Goal: Task Accomplishment & Management: Manage account settings

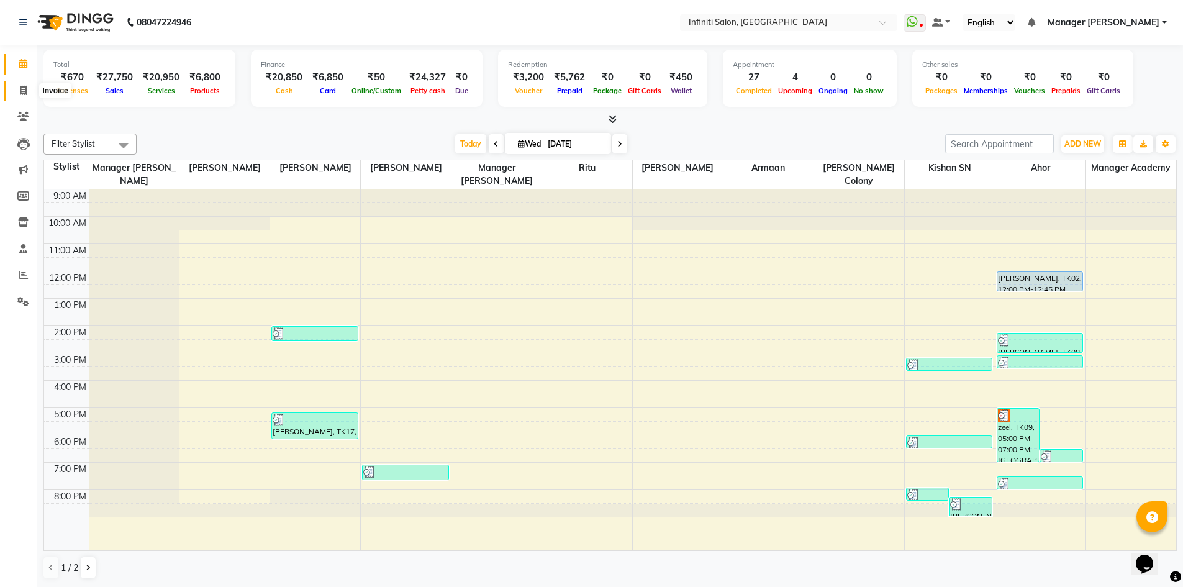
click at [21, 89] on icon at bounding box center [23, 90] width 7 height 9
select select "5804"
select select "service"
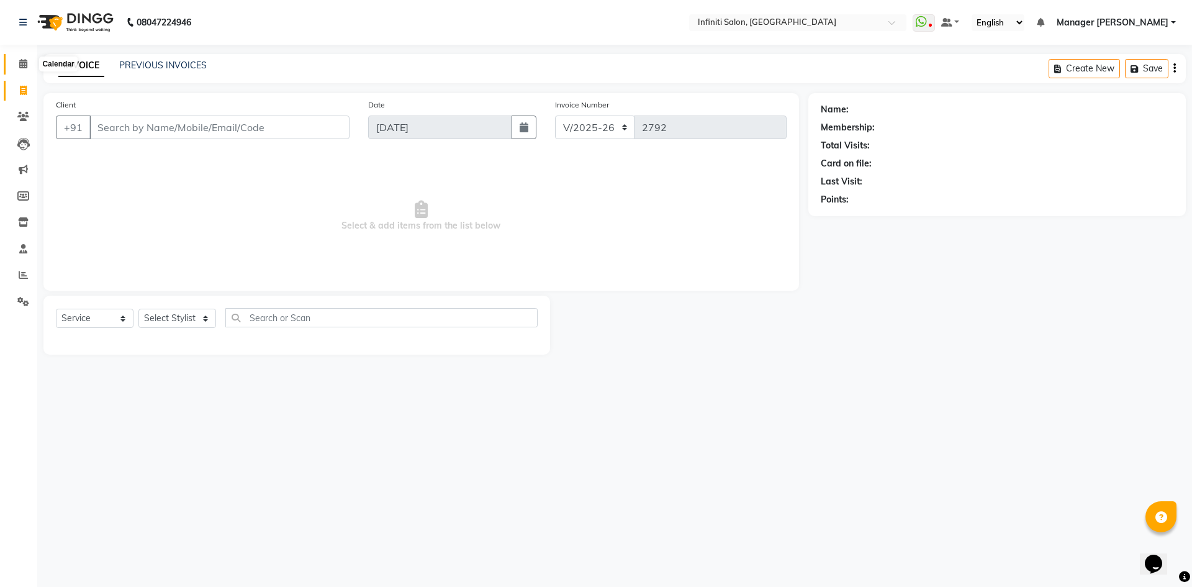
click at [21, 61] on icon at bounding box center [23, 63] width 8 height 9
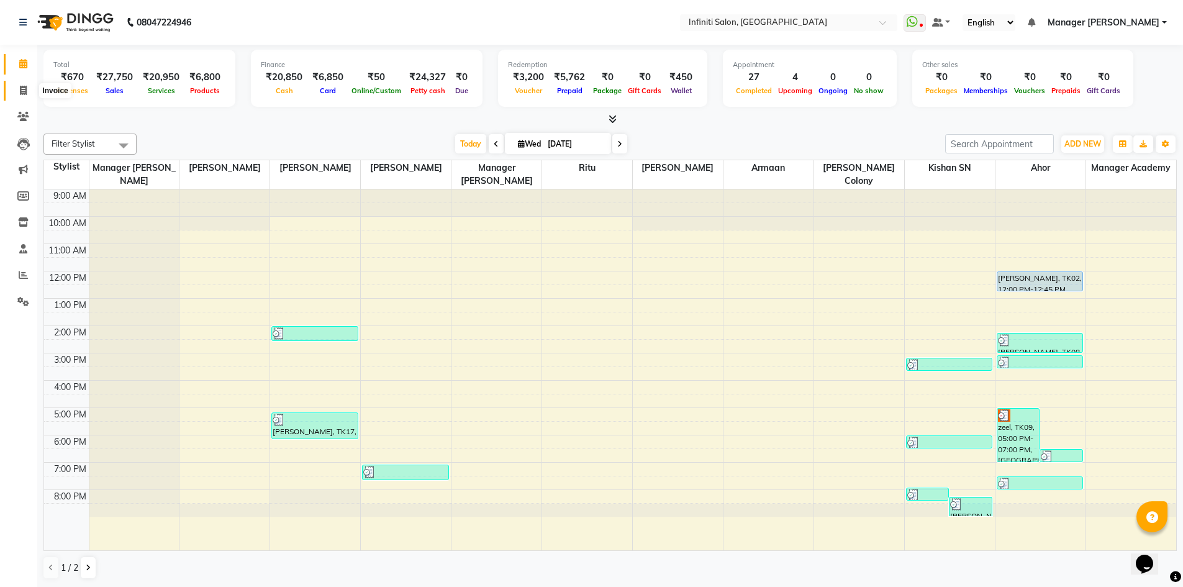
click at [22, 91] on icon at bounding box center [23, 90] width 7 height 9
select select "5804"
select select "service"
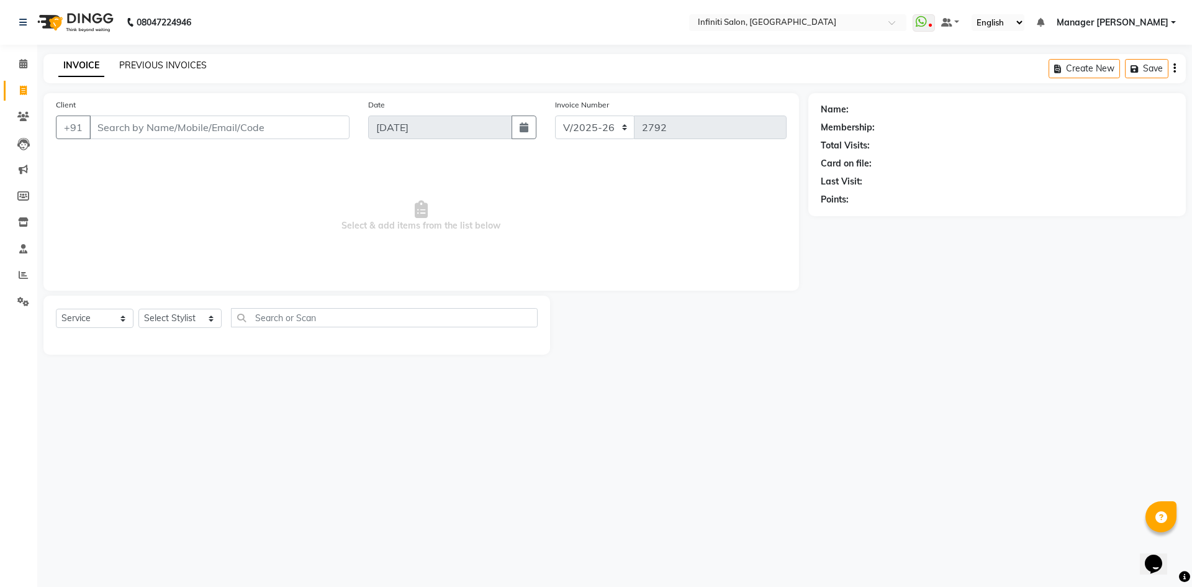
click at [156, 63] on link "PREVIOUS INVOICES" at bounding box center [163, 65] width 88 height 11
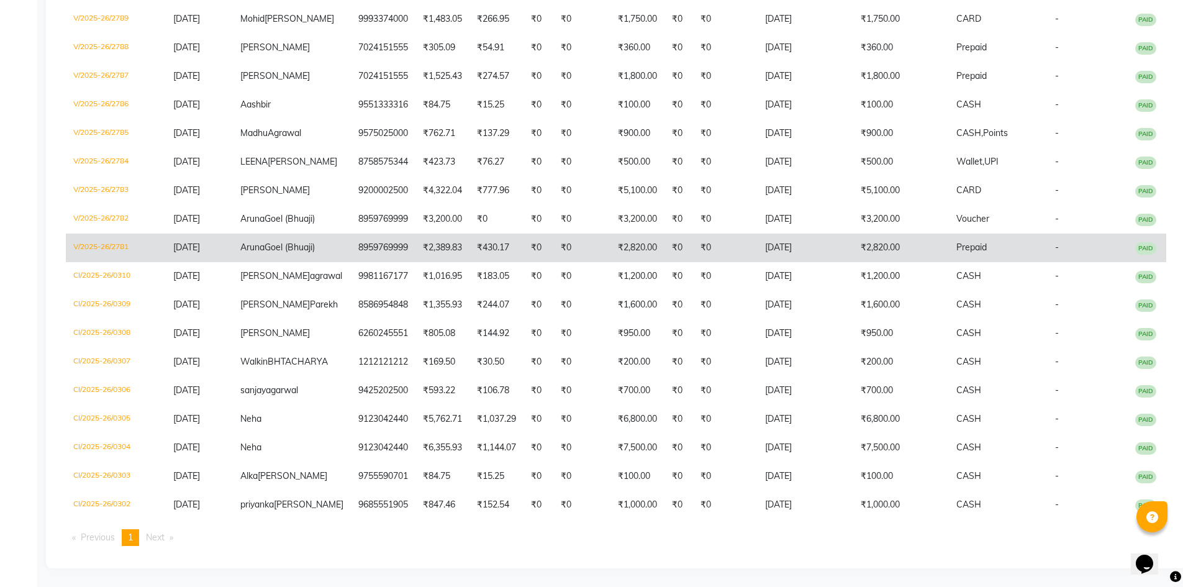
scroll to position [264, 0]
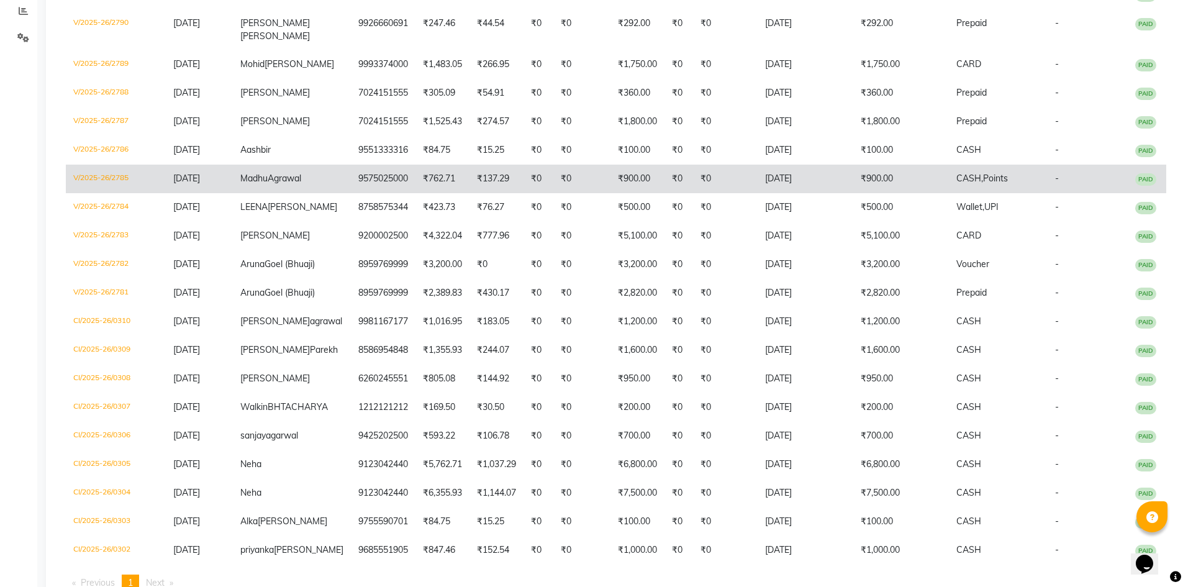
click at [93, 193] on td "V/2025-26/2785" at bounding box center [116, 179] width 100 height 29
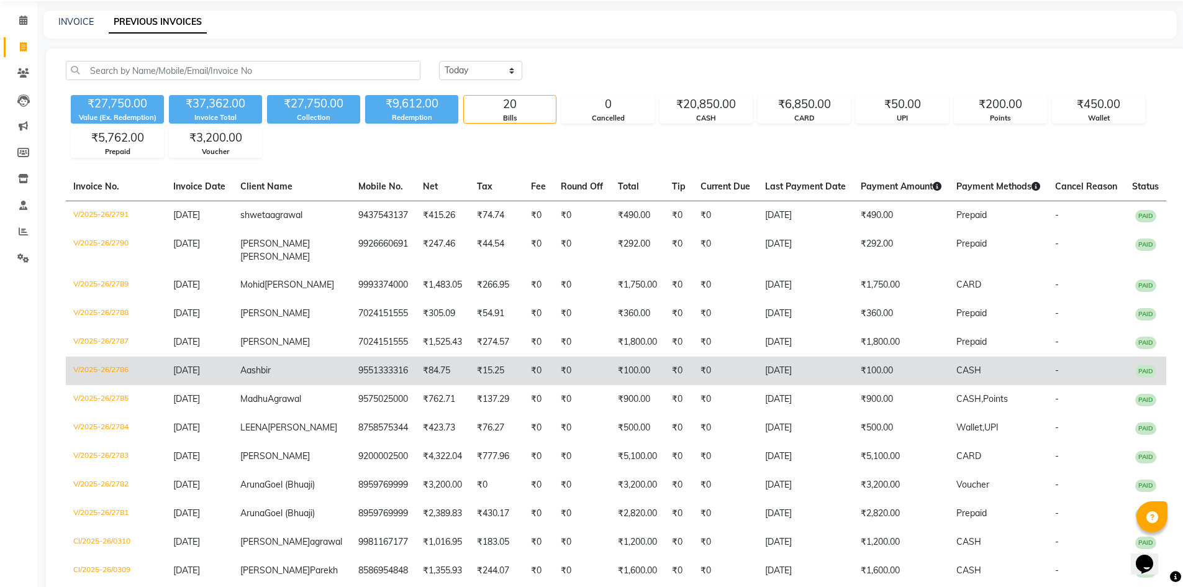
scroll to position [0, 0]
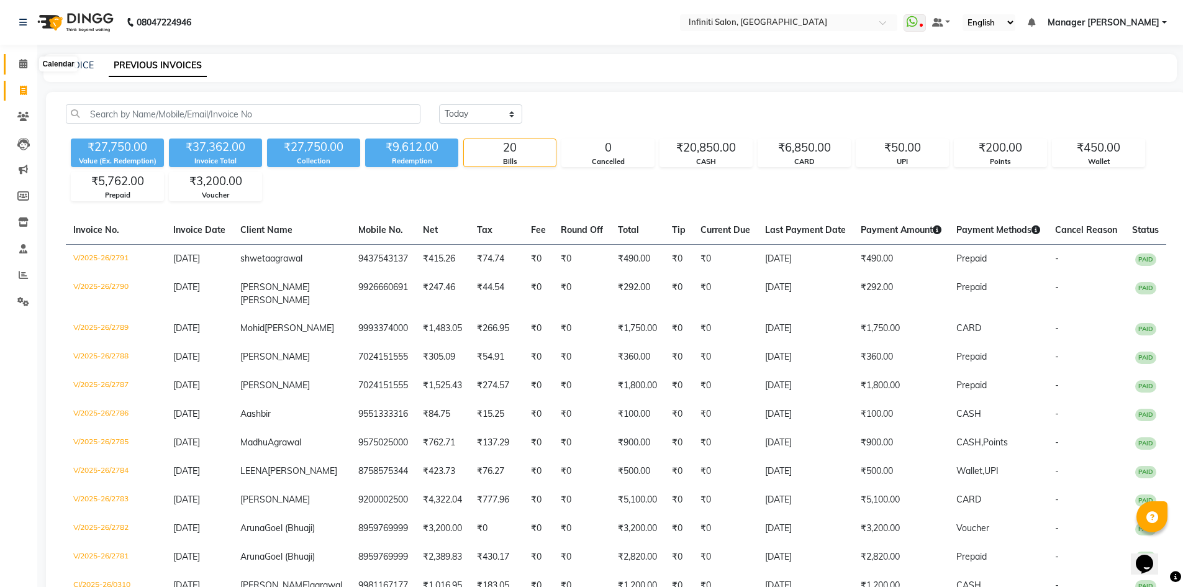
click at [19, 65] on icon at bounding box center [23, 63] width 8 height 9
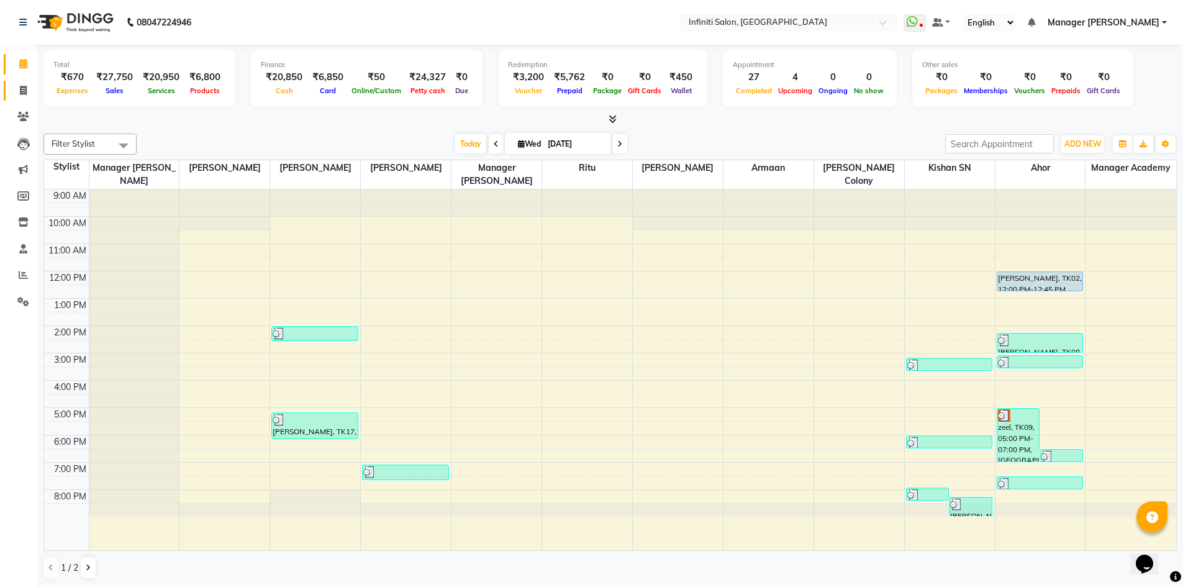
click at [19, 96] on span at bounding box center [23, 91] width 22 height 14
select select "service"
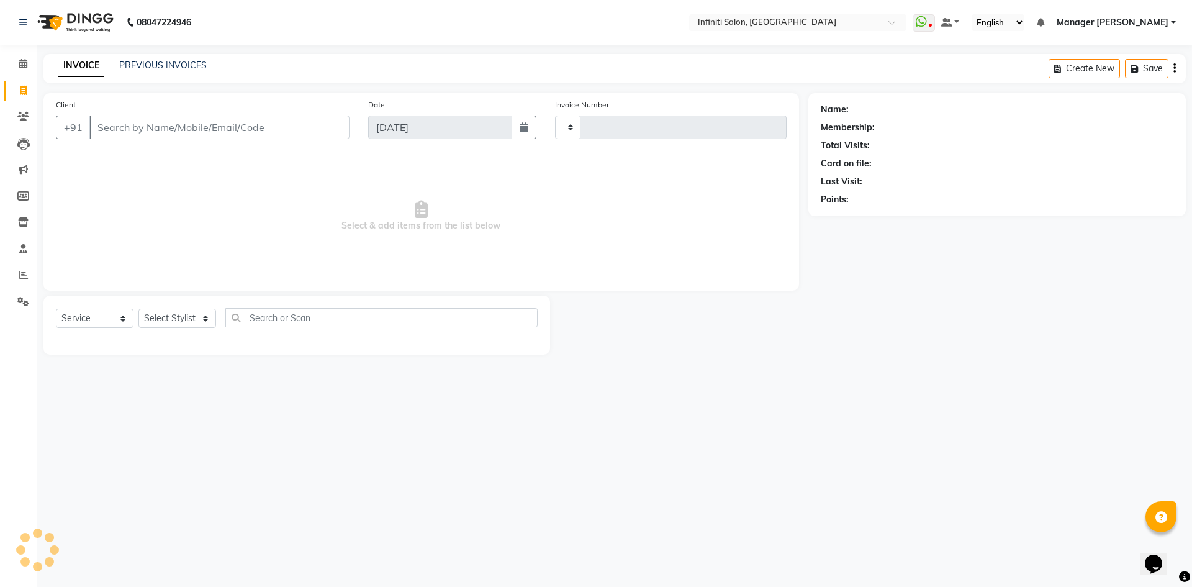
type input "2792"
select select "5804"
click at [179, 315] on select "Select Stylist" at bounding box center [177, 318] width 78 height 19
select select "85146"
click at [138, 309] on select "Select Stylist Abhi singh Ahor Ayush Chandu Ishwar Jaspreet Khilesh Kishan SN M…" at bounding box center [179, 318] width 83 height 19
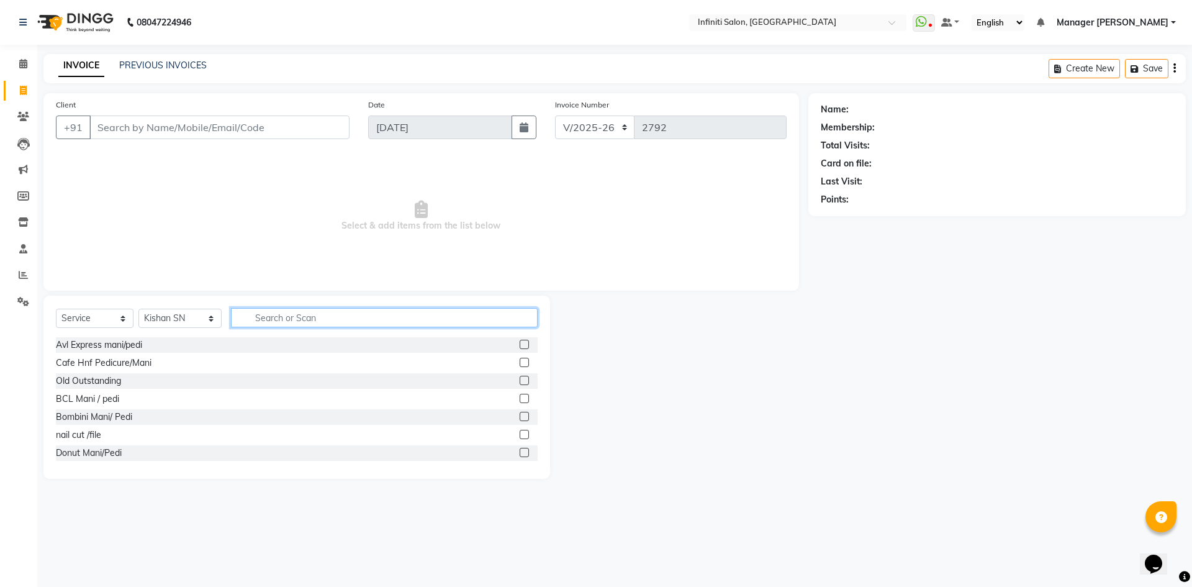
click at [284, 324] on input "text" at bounding box center [384, 317] width 307 height 19
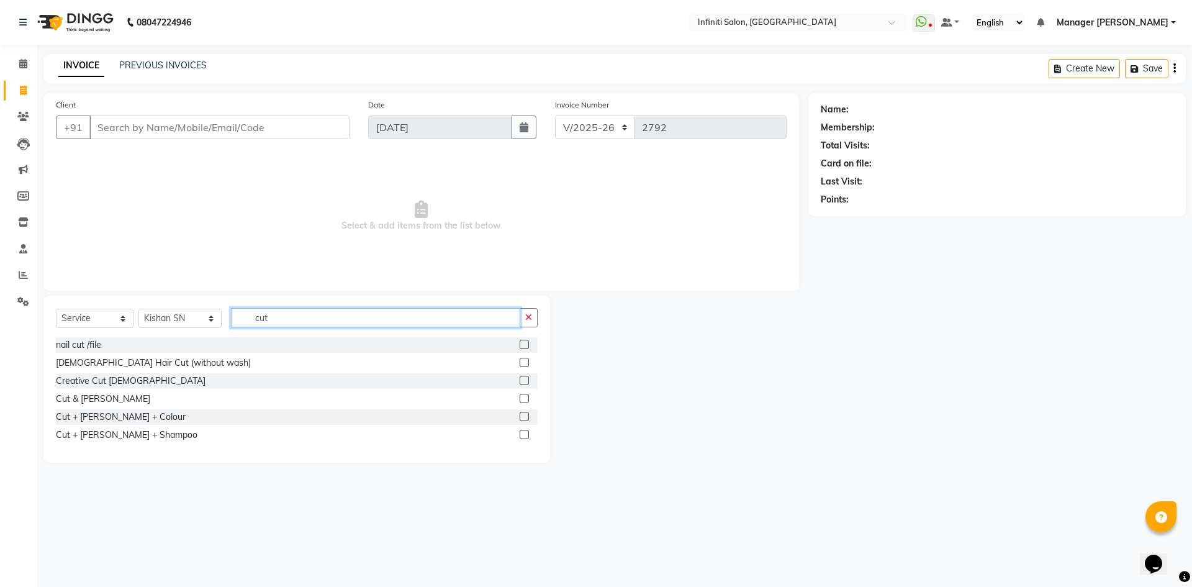
type input "cut"
click at [527, 362] on label at bounding box center [524, 362] width 9 height 9
click at [527, 362] on input "checkbox" at bounding box center [524, 363] width 8 height 8
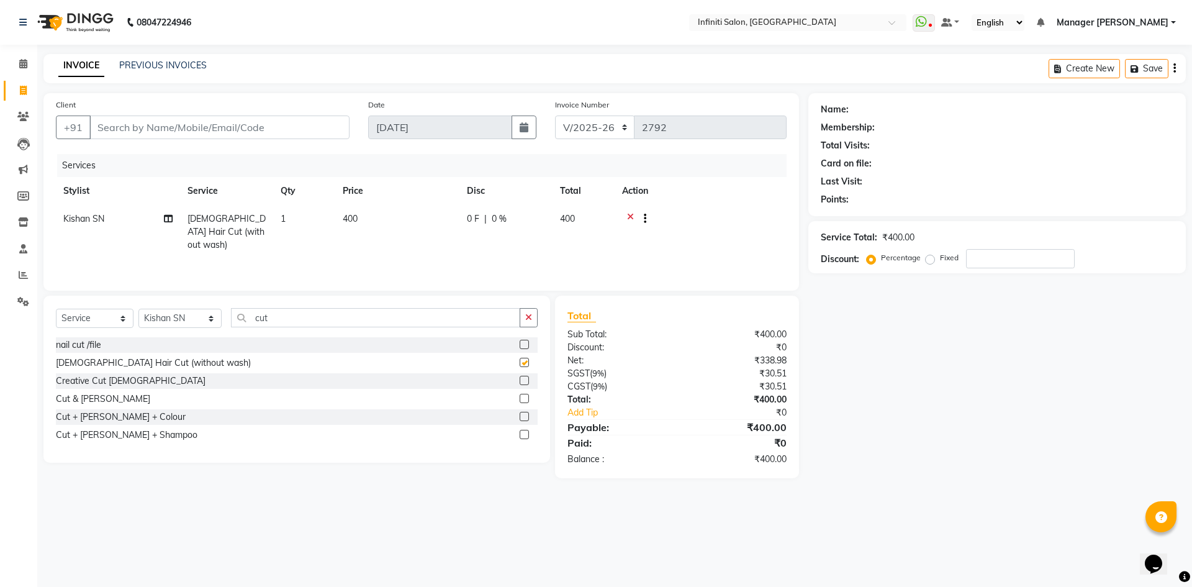
checkbox input "false"
click at [170, 132] on input "Client" at bounding box center [219, 128] width 260 height 24
drag, startPoint x: 19, startPoint y: 68, endPoint x: 709, endPoint y: 98, distance: 690.0
click at [19, 68] on span at bounding box center [23, 64] width 22 height 14
click at [201, 127] on input "Client" at bounding box center [219, 128] width 260 height 24
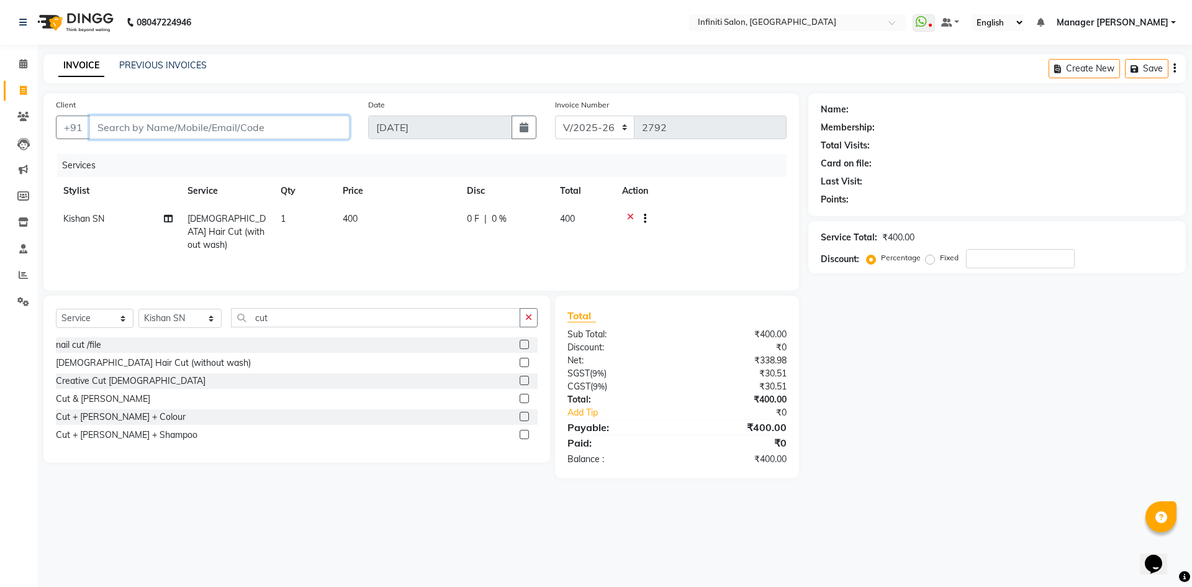
type input "9"
type input "0"
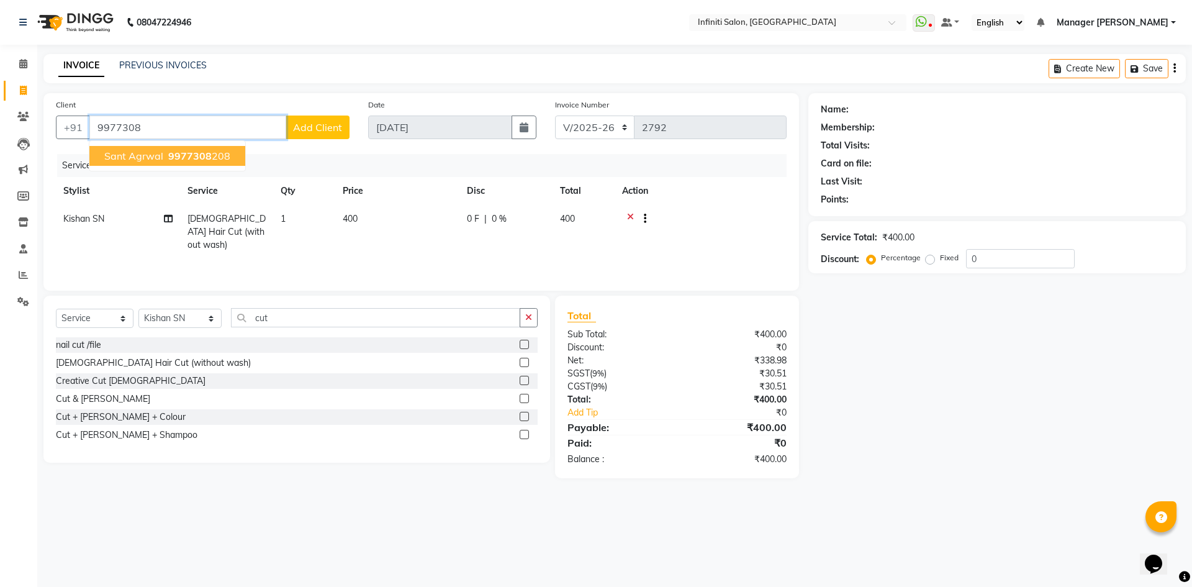
click at [197, 156] on span "9977308" at bounding box center [189, 156] width 43 height 12
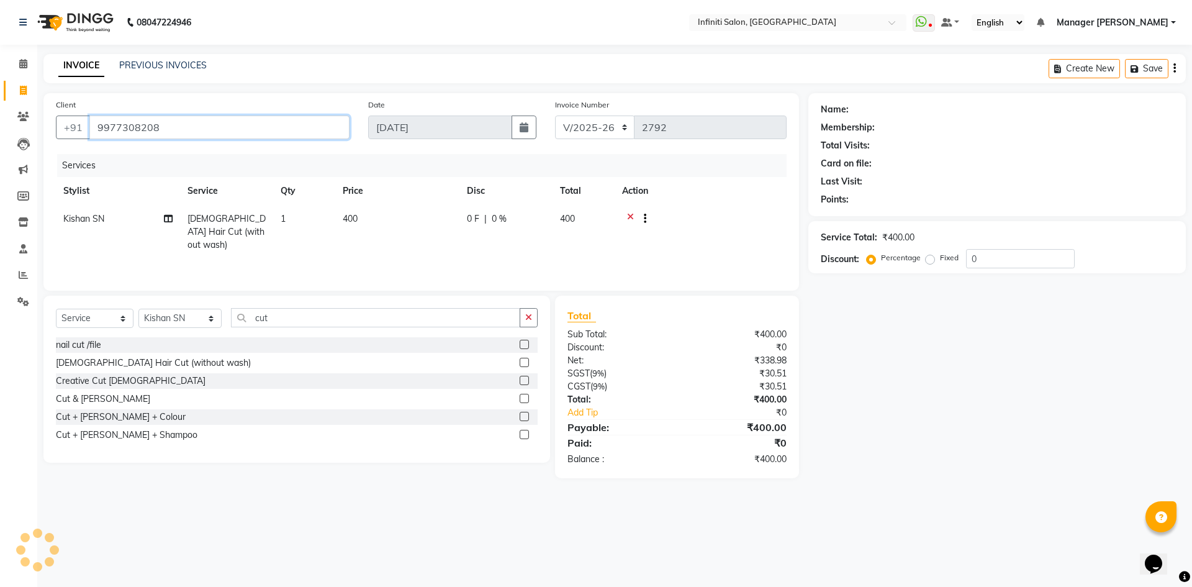
type input "9977308208"
select select "1: Object"
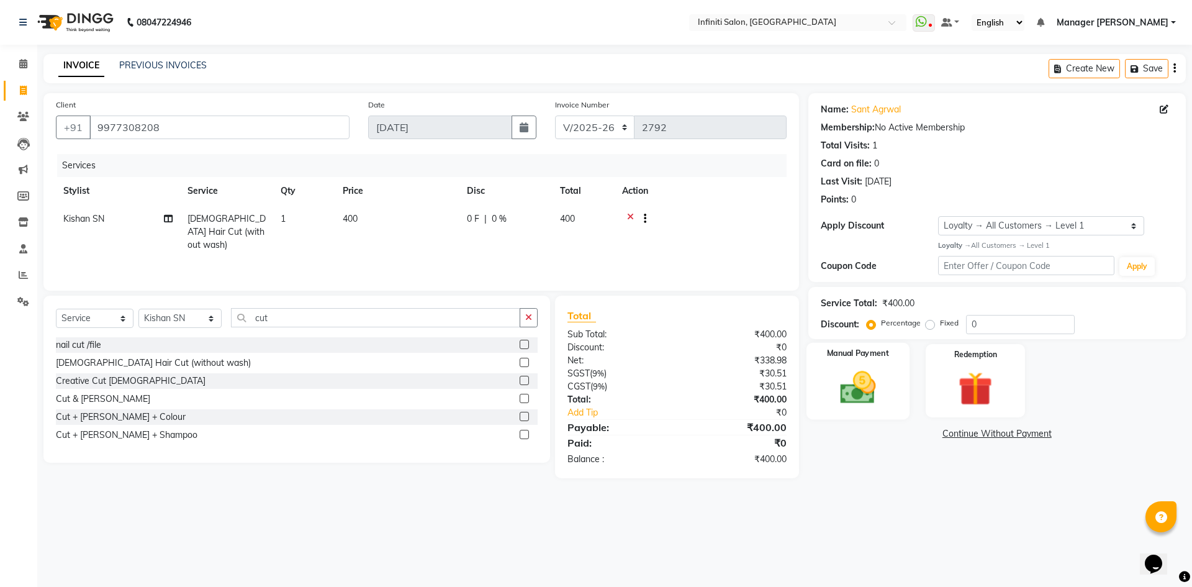
click at [863, 369] on img at bounding box center [858, 387] width 58 height 41
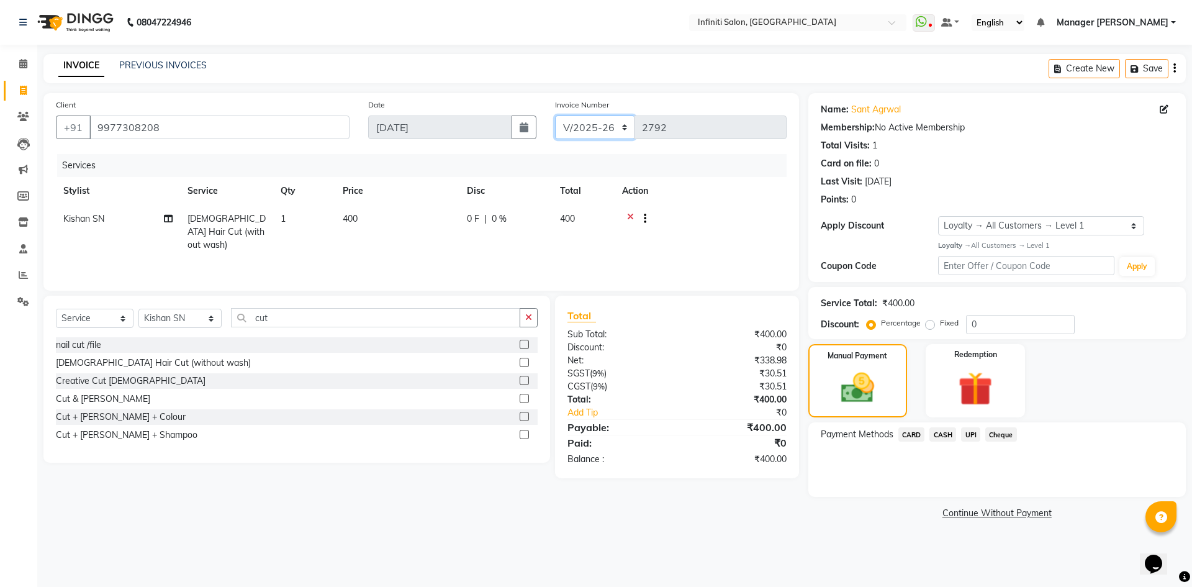
click at [617, 129] on select "CI/2025-26 V/2025-26" at bounding box center [595, 128] width 80 height 24
select select "7942"
click at [555, 116] on select "CI/2025-26 V/2025-26" at bounding box center [595, 128] width 80 height 24
type input "0311"
click at [950, 436] on span "CASH" at bounding box center [943, 434] width 27 height 14
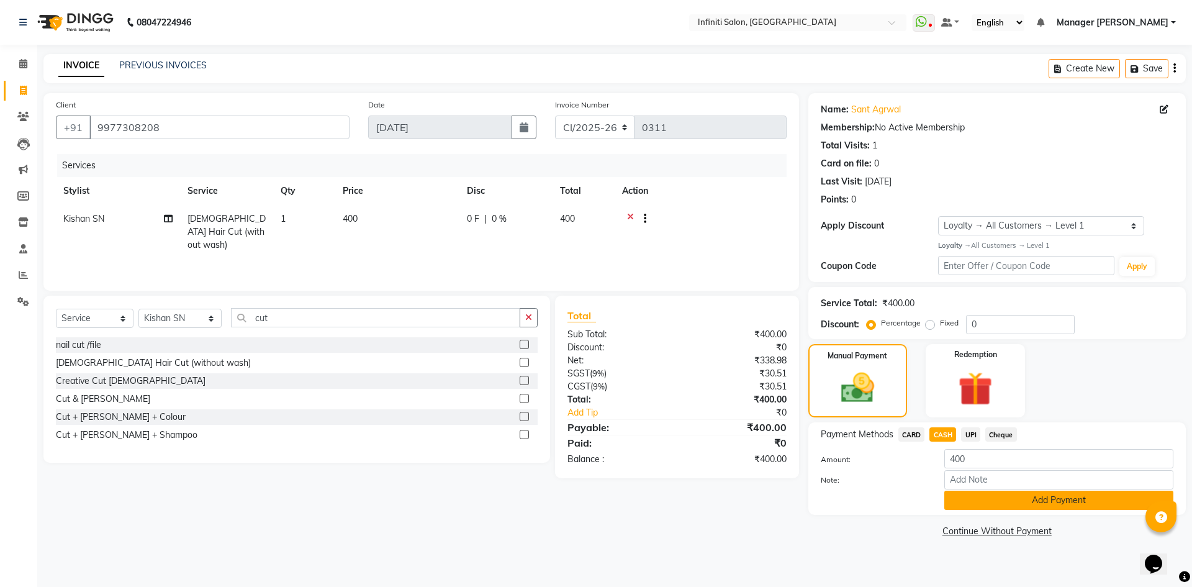
click at [1027, 494] on button "Add Payment" at bounding box center [1059, 500] width 229 height 19
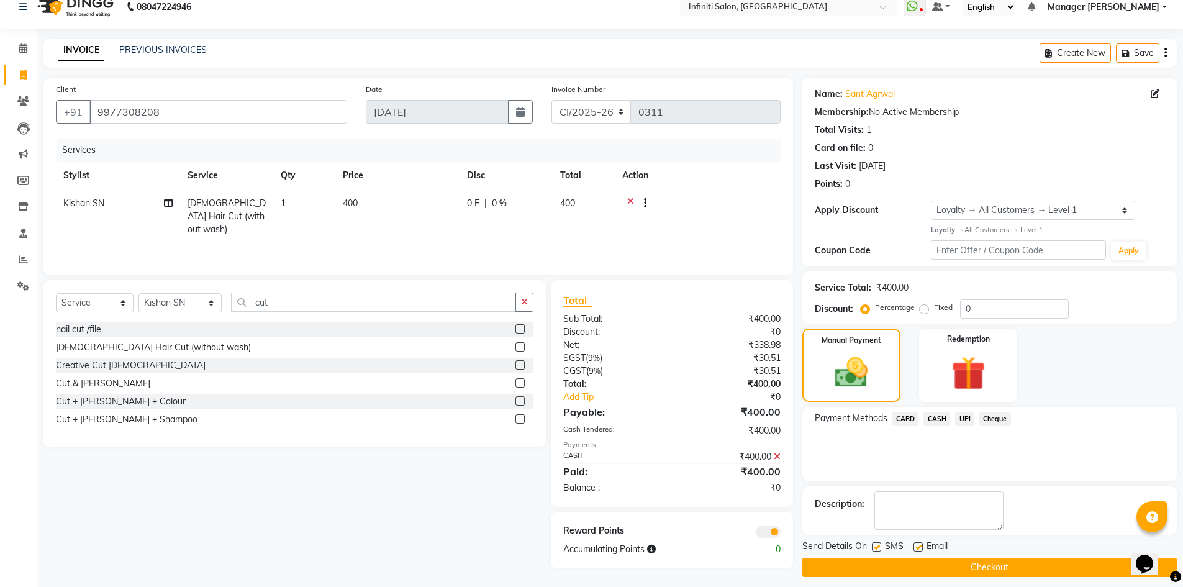
scroll to position [24, 0]
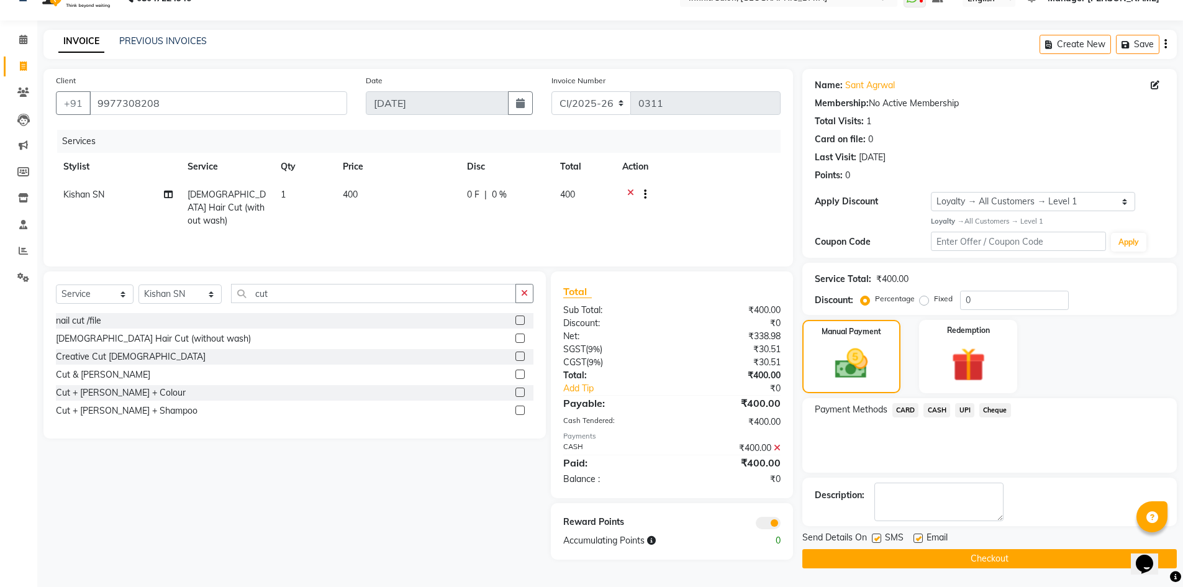
click at [1058, 555] on button "Checkout" at bounding box center [989, 558] width 374 height 19
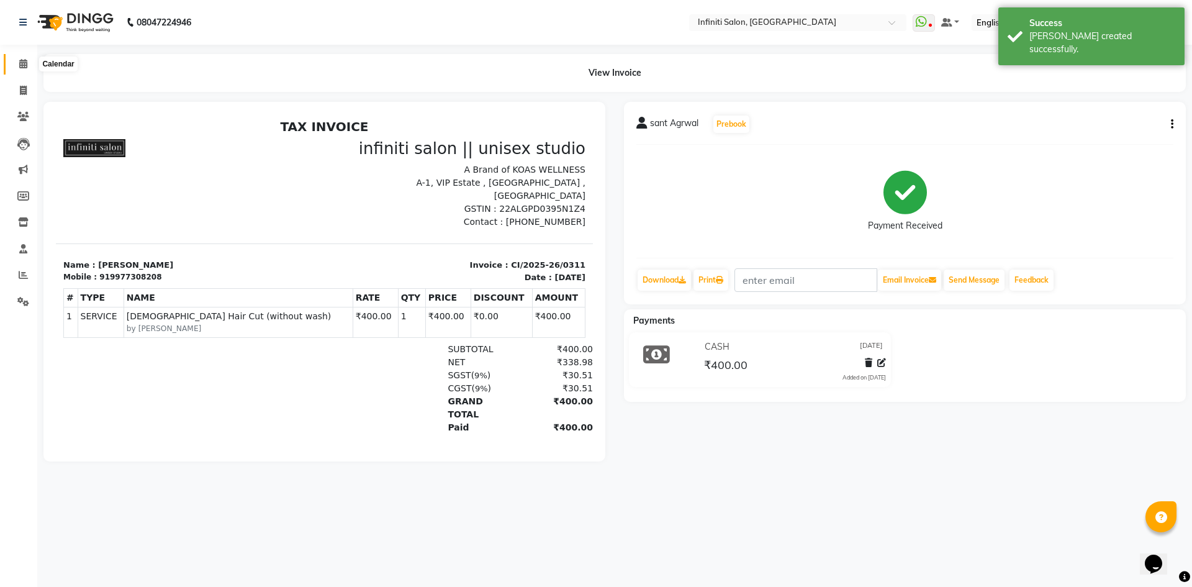
click at [19, 64] on icon at bounding box center [23, 63] width 8 height 9
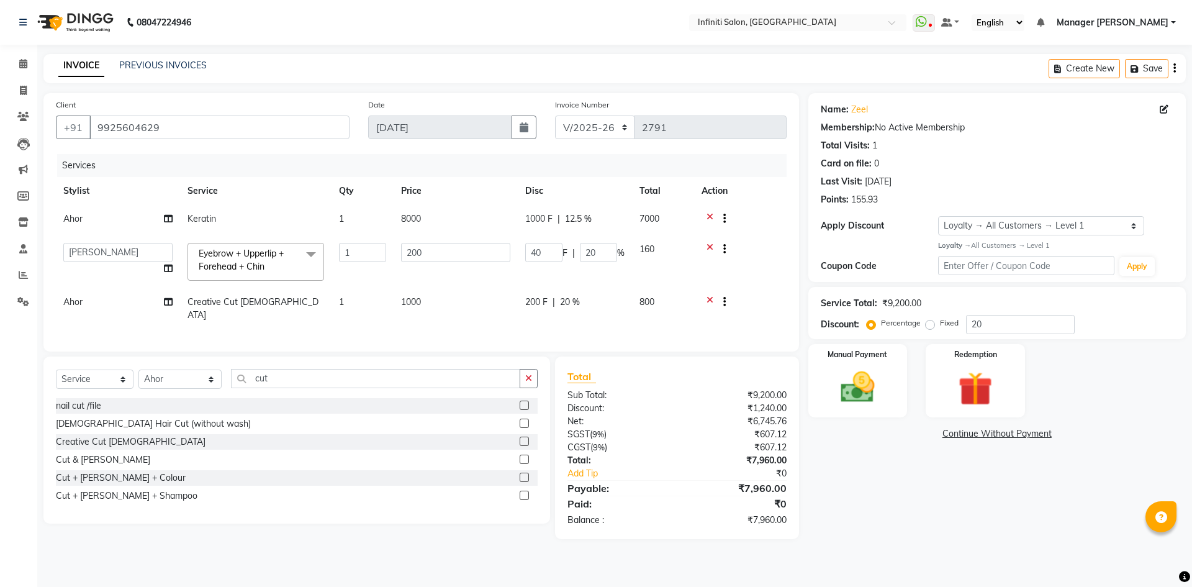
select select "5804"
select select "65516"
select select "service"
select select "85646"
select select "1: Object"
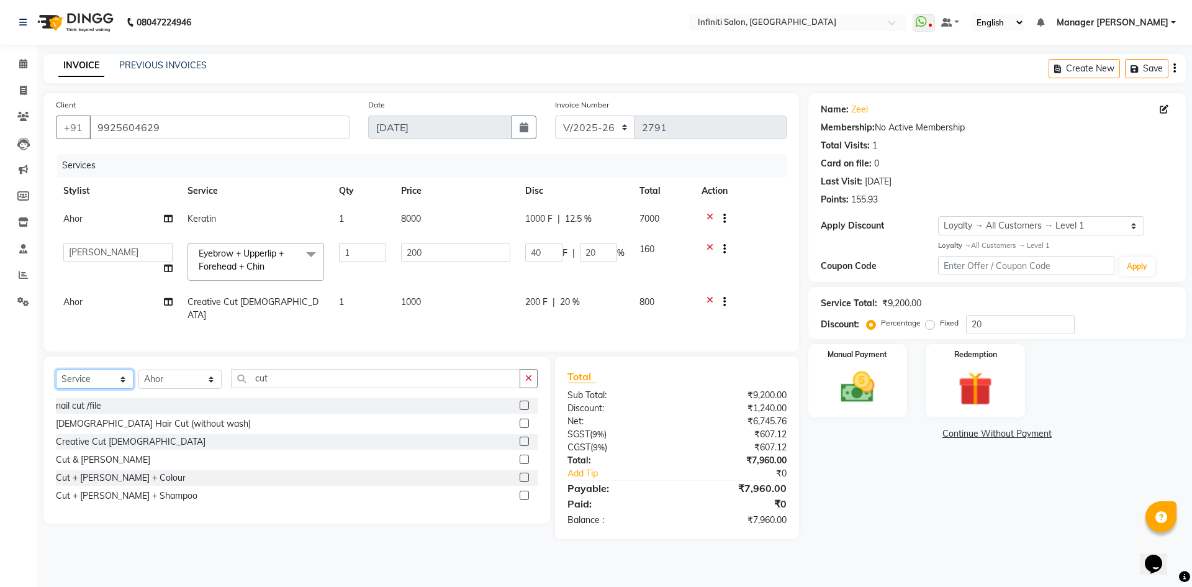
click at [102, 375] on select "Select Service Product Membership Package Voucher Prepaid Gift Card" at bounding box center [95, 379] width 78 height 19
select select "product"
click at [56, 370] on select "Select Service Product Membership Package Voucher Prepaid Gift Card" at bounding box center [95, 379] width 78 height 19
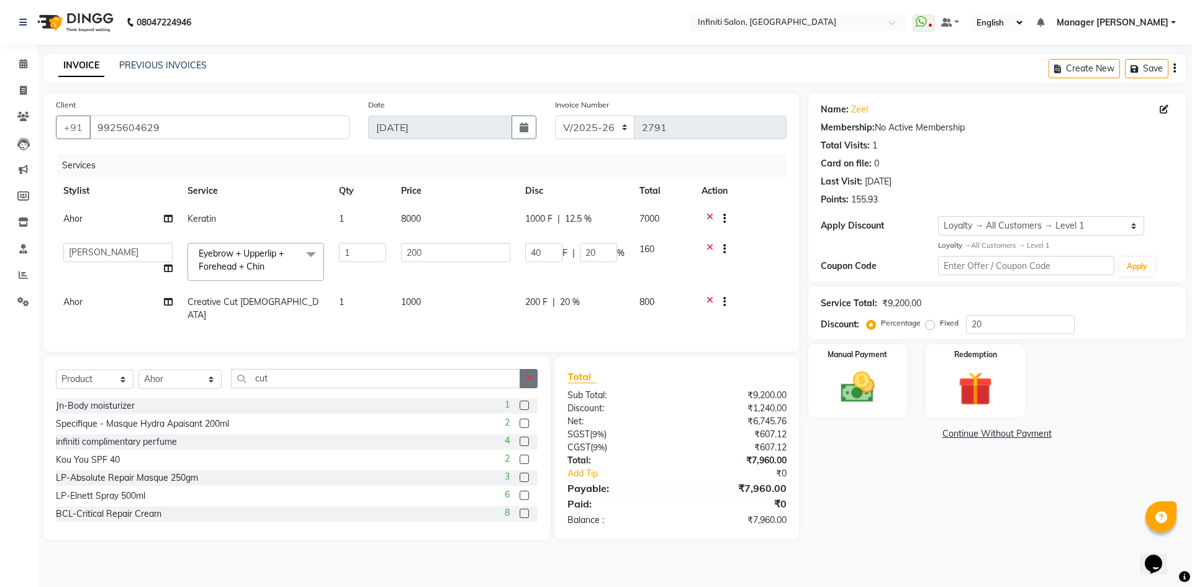
click at [528, 379] on icon "button" at bounding box center [528, 378] width 7 height 9
click at [1040, 147] on div "Total Visits: 1" at bounding box center [997, 145] width 353 height 13
click at [741, 211] on td at bounding box center [740, 220] width 93 height 30
click at [838, 381] on img at bounding box center [858, 387] width 58 height 41
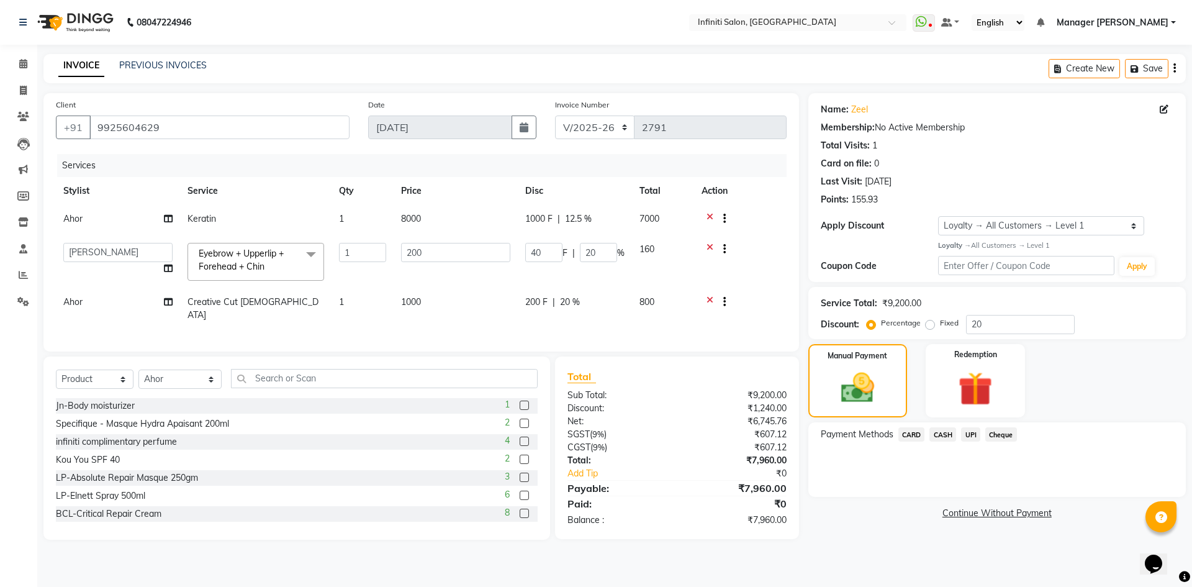
click at [914, 435] on span "CARD" at bounding box center [912, 434] width 27 height 14
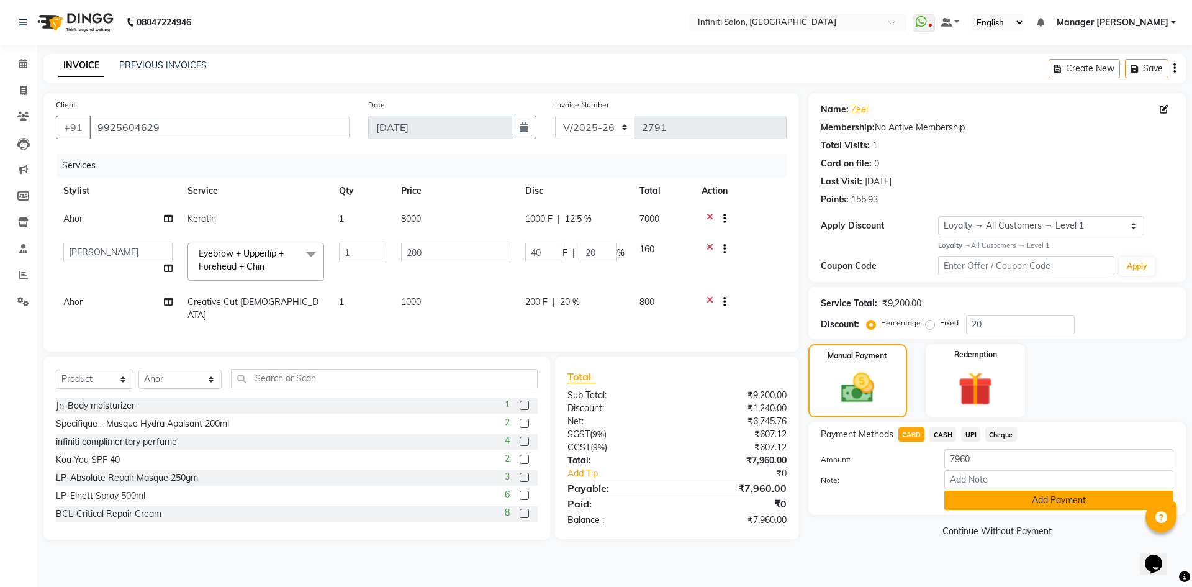
click at [959, 509] on button "Add Payment" at bounding box center [1059, 500] width 229 height 19
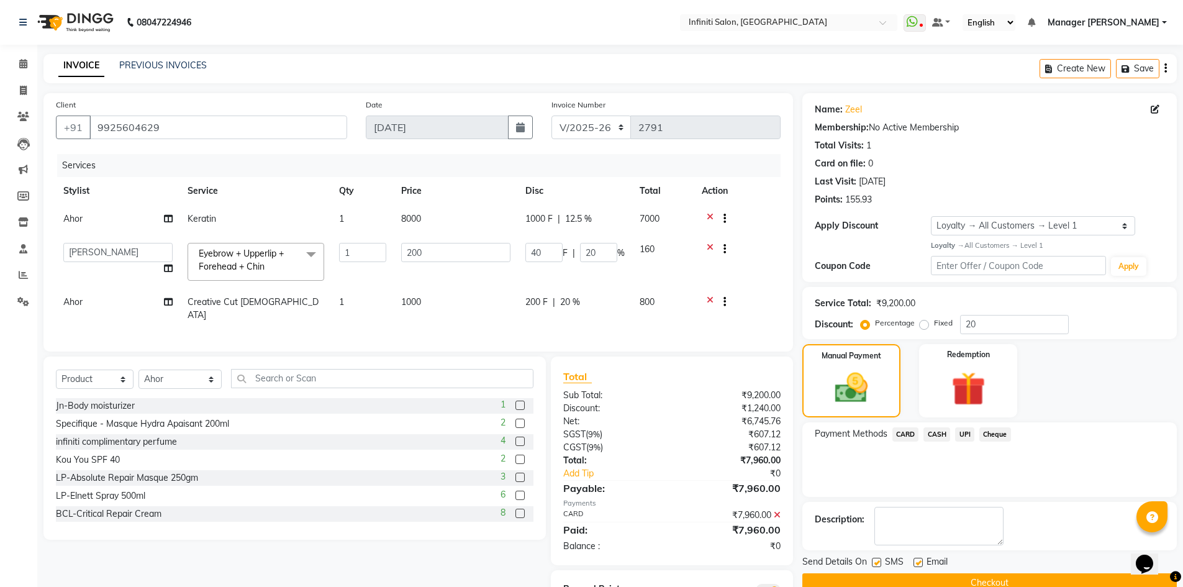
click at [927, 581] on button "Checkout" at bounding box center [989, 582] width 374 height 19
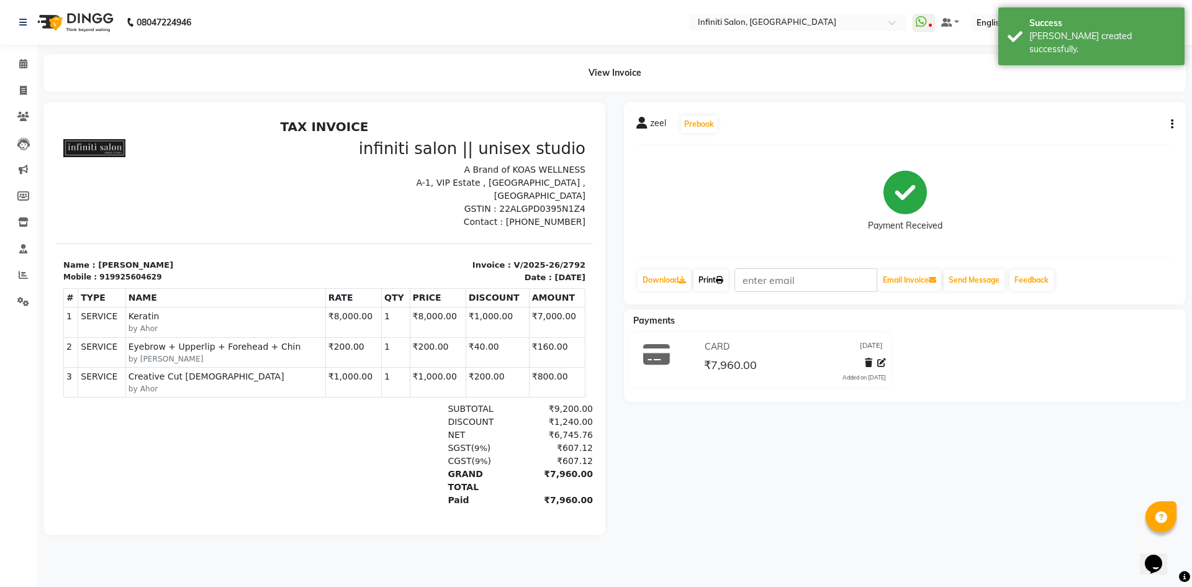
click at [704, 277] on link "Print" at bounding box center [711, 280] width 35 height 21
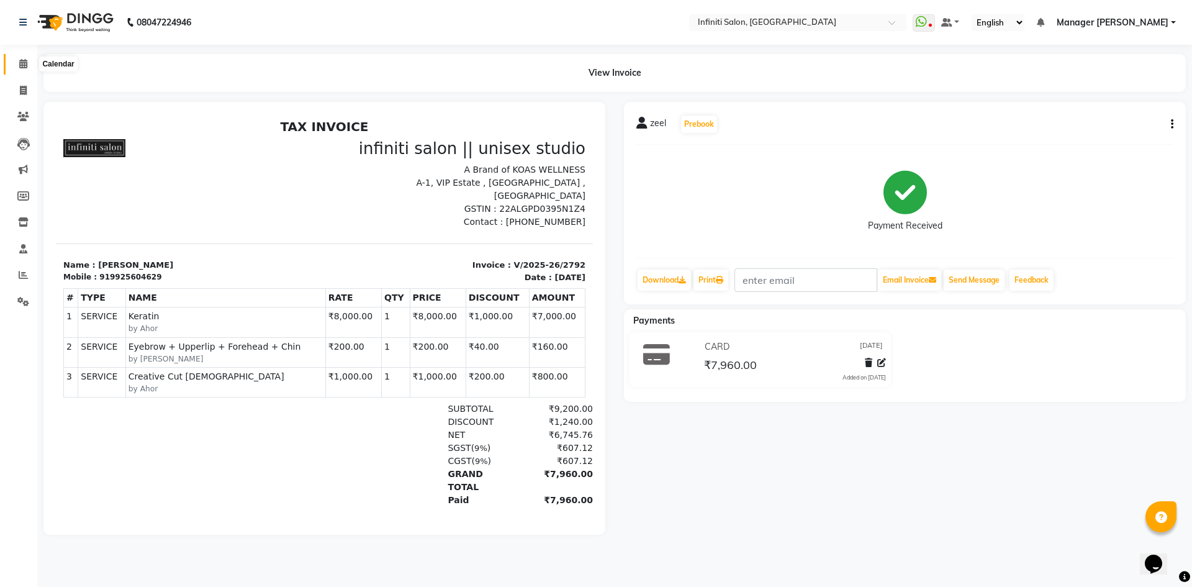
click at [24, 67] on icon at bounding box center [23, 63] width 8 height 9
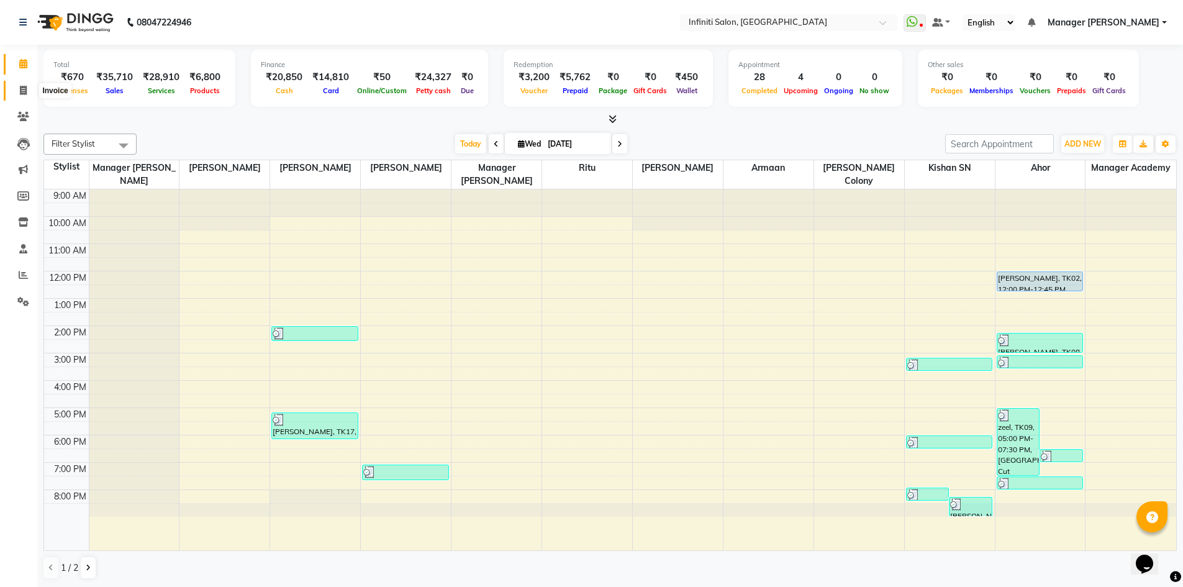
click at [25, 87] on icon at bounding box center [23, 90] width 7 height 9
select select "5804"
select select "service"
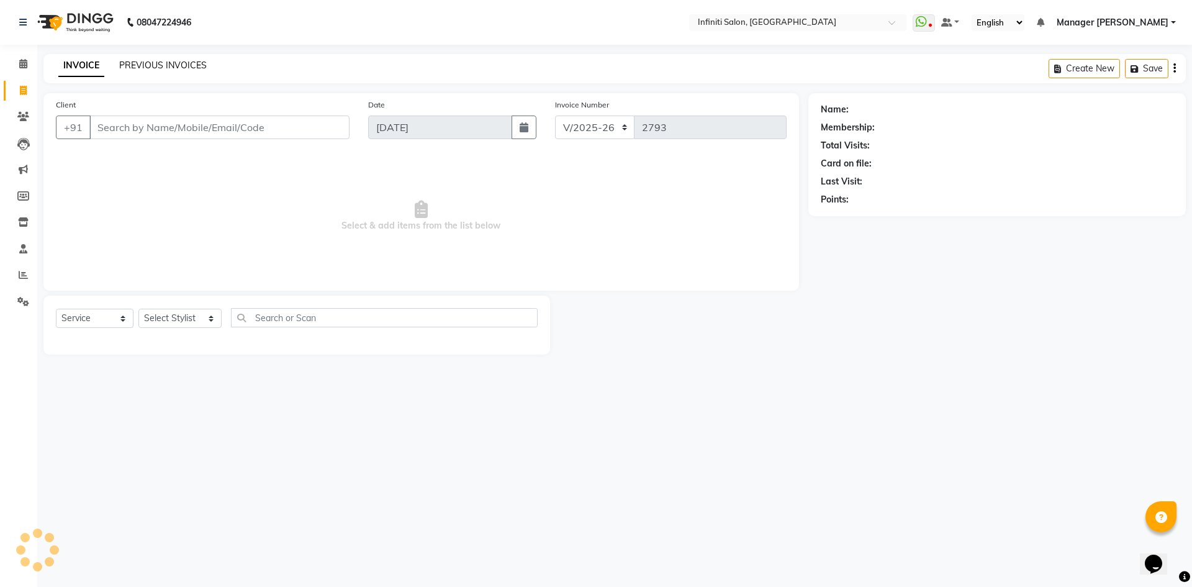
click at [190, 65] on link "PREVIOUS INVOICES" at bounding box center [163, 65] width 88 height 11
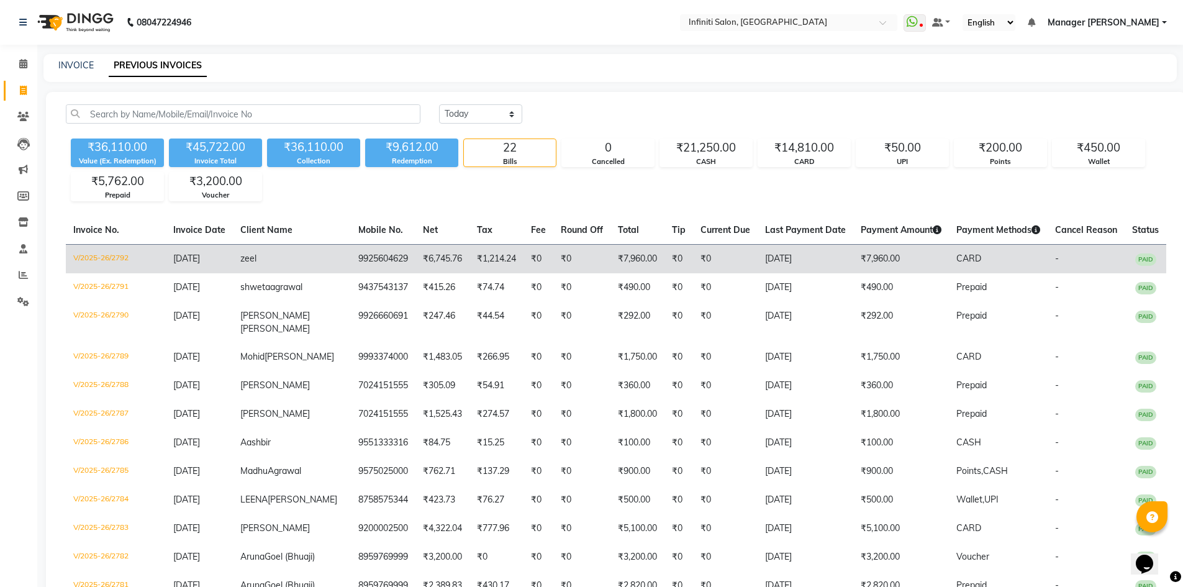
click at [351, 258] on td "9925604629" at bounding box center [383, 258] width 65 height 29
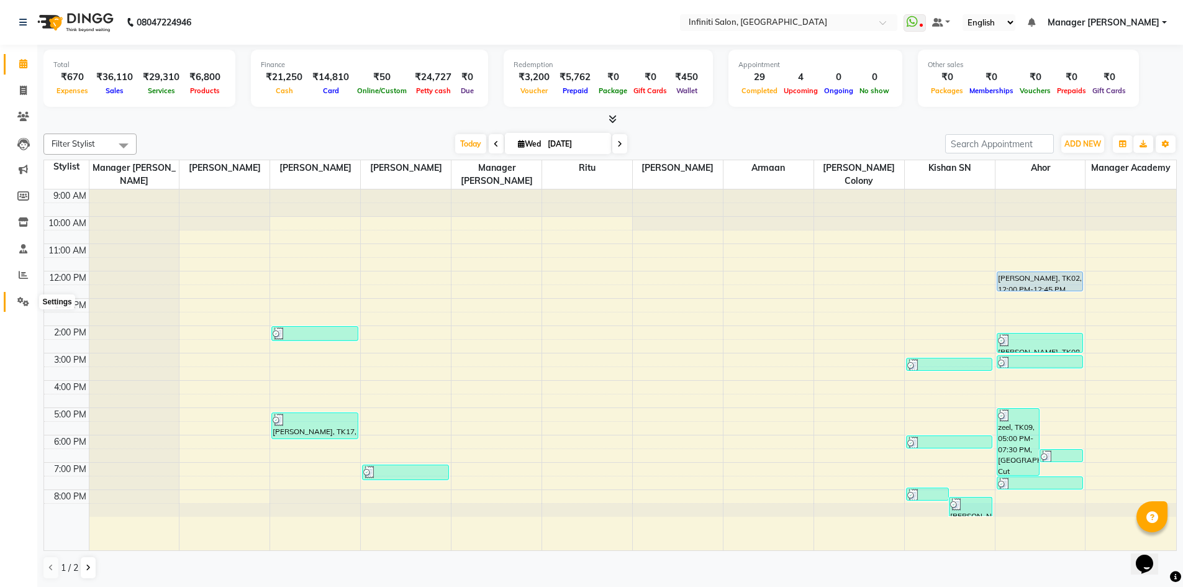
click at [24, 308] on span at bounding box center [23, 302] width 22 height 14
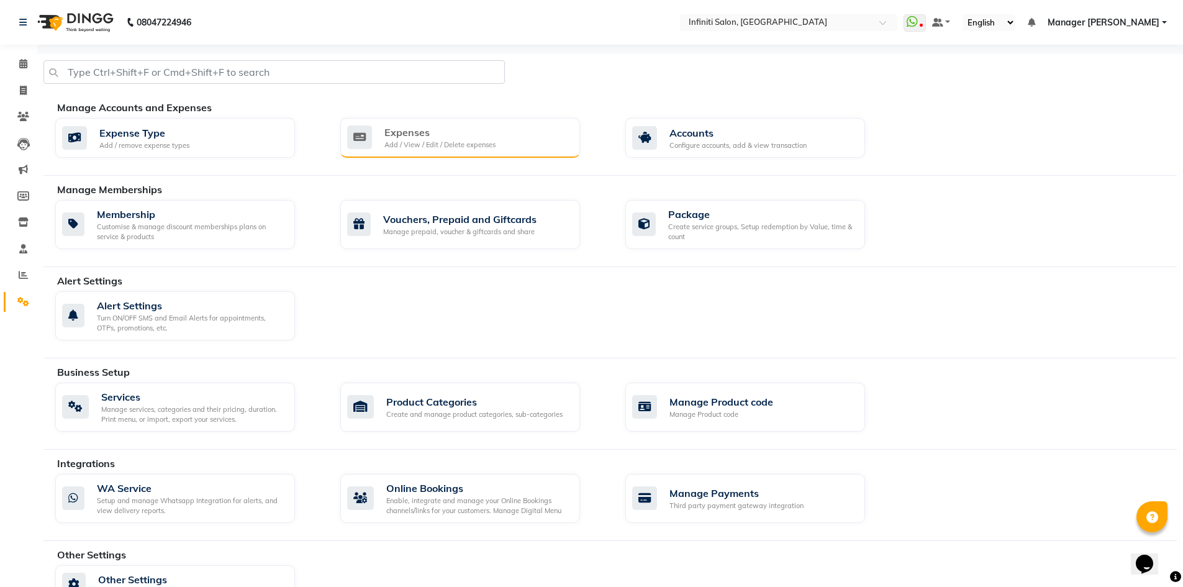
click at [415, 132] on div "Expenses" at bounding box center [439, 132] width 111 height 15
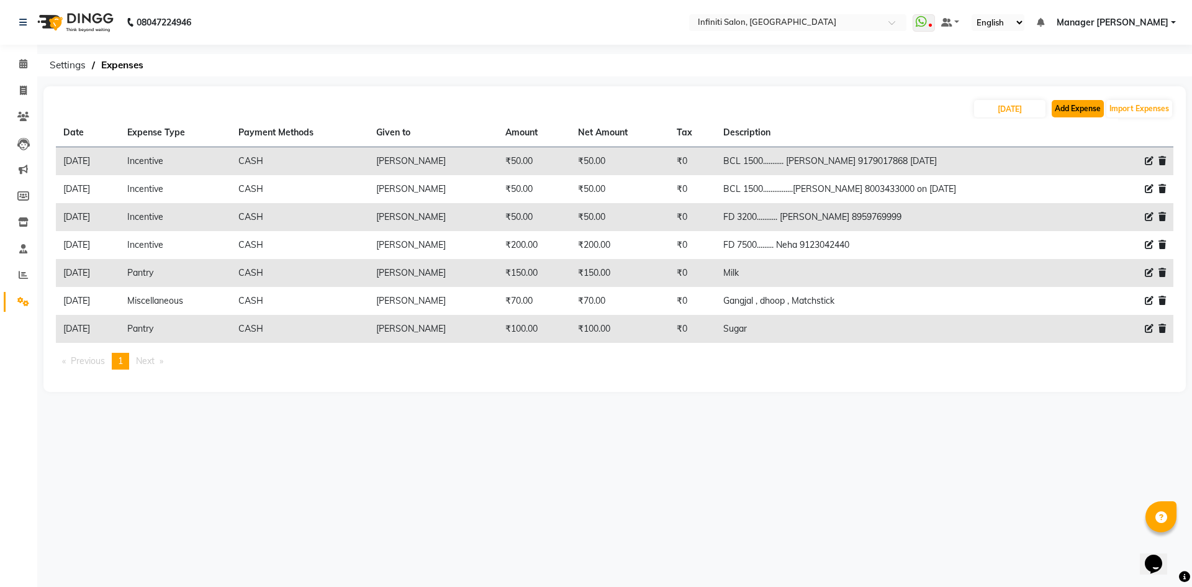
click at [1089, 106] on button "Add Expense" at bounding box center [1078, 108] width 52 height 17
select select "1"
select select "4757"
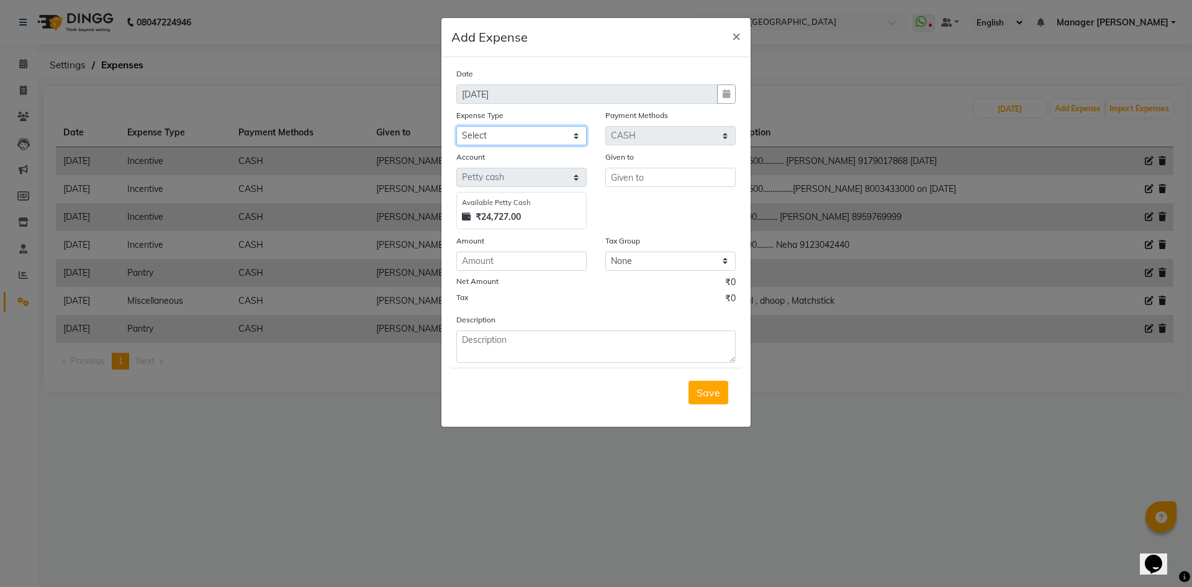
click at [544, 137] on select "Select Advance Salary Client Snacks Fuel Incentive Maintenance Miscellaneous Pa…" at bounding box center [521, 135] width 130 height 19
select select "12400"
click at [456, 126] on select "Select Advance Salary Client Snacks Fuel Incentive Maintenance Miscellaneous Pa…" at bounding box center [521, 135] width 130 height 19
click at [671, 176] on input "text" at bounding box center [671, 177] width 130 height 19
drag, startPoint x: 663, startPoint y: 204, endPoint x: 537, endPoint y: 265, distance: 139.7
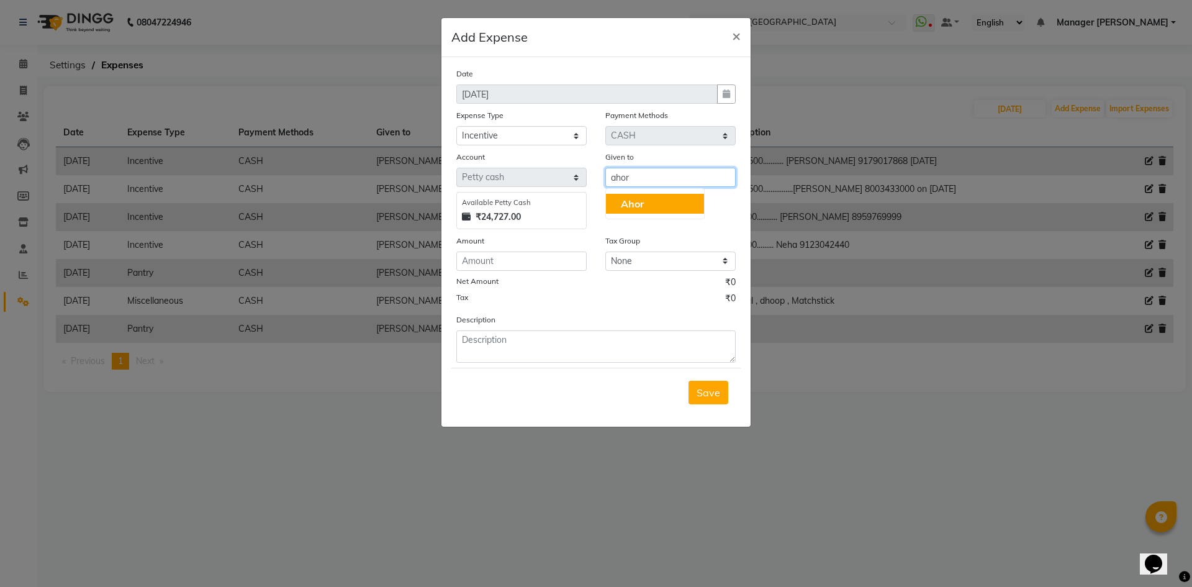
click at [661, 206] on button "Ahor" at bounding box center [655, 204] width 98 height 20
type input "Ahor"
click at [525, 265] on input "number" at bounding box center [521, 261] width 130 height 19
type input "150"
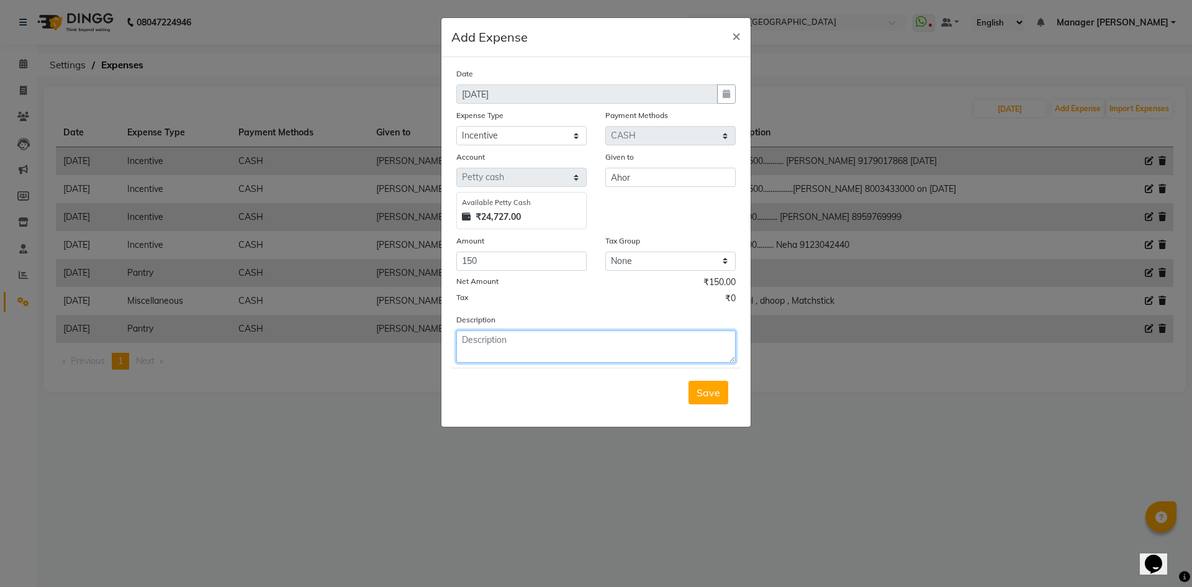
click at [537, 347] on textarea at bounding box center [595, 346] width 279 height 32
paste textarea "9925604629"
type textarea "Botox 7000............ Zeel 9925604629"
click at [711, 391] on span "Save" at bounding box center [709, 392] width 24 height 12
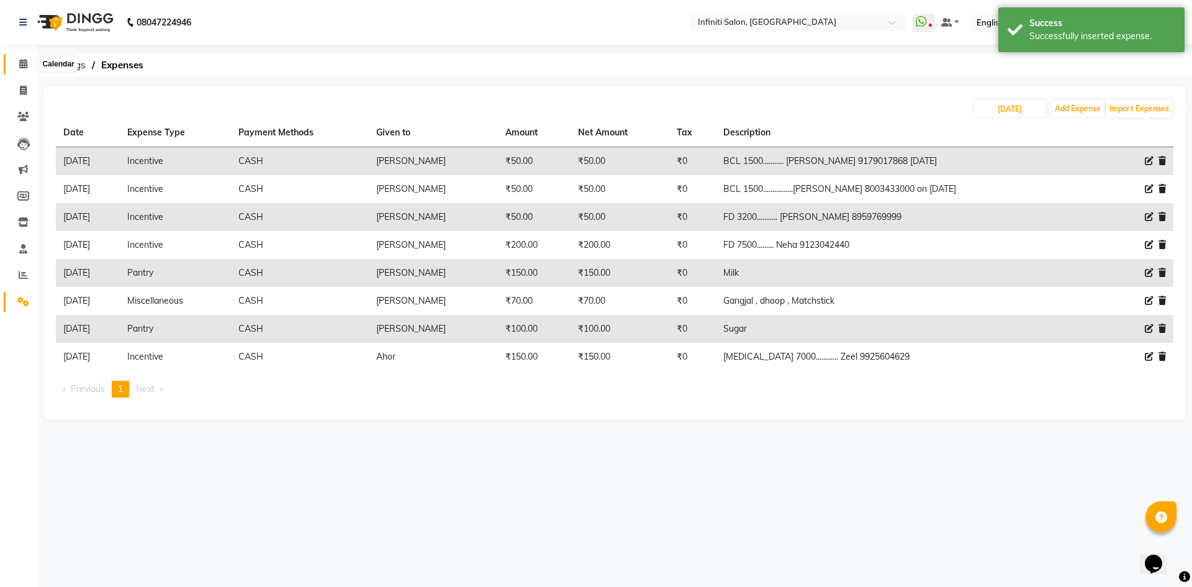
click at [27, 63] on icon at bounding box center [23, 63] width 8 height 9
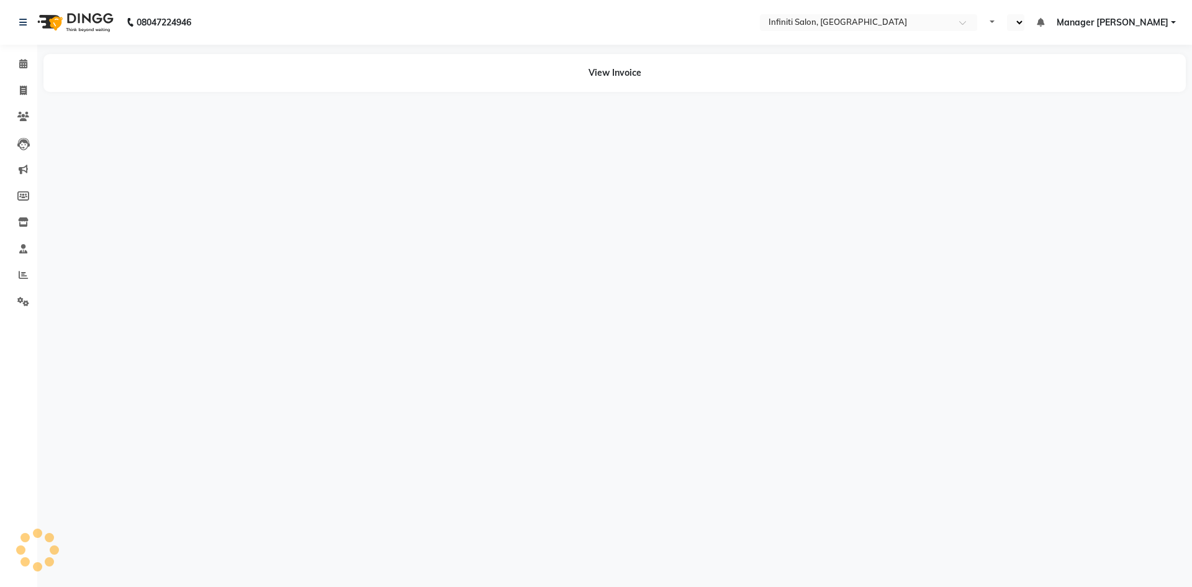
select select "en"
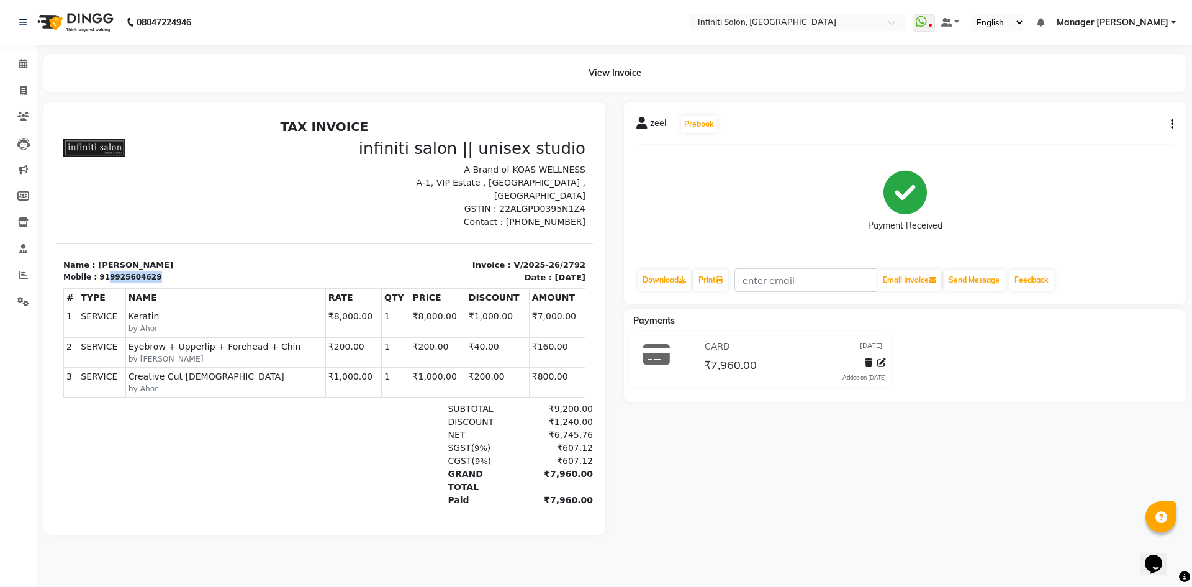
drag, startPoint x: 101, startPoint y: 262, endPoint x: 165, endPoint y: 263, distance: 64.0
click at [165, 271] on div "Mobile : 919925604629" at bounding box center [190, 276] width 254 height 11
copy div "9925604629"
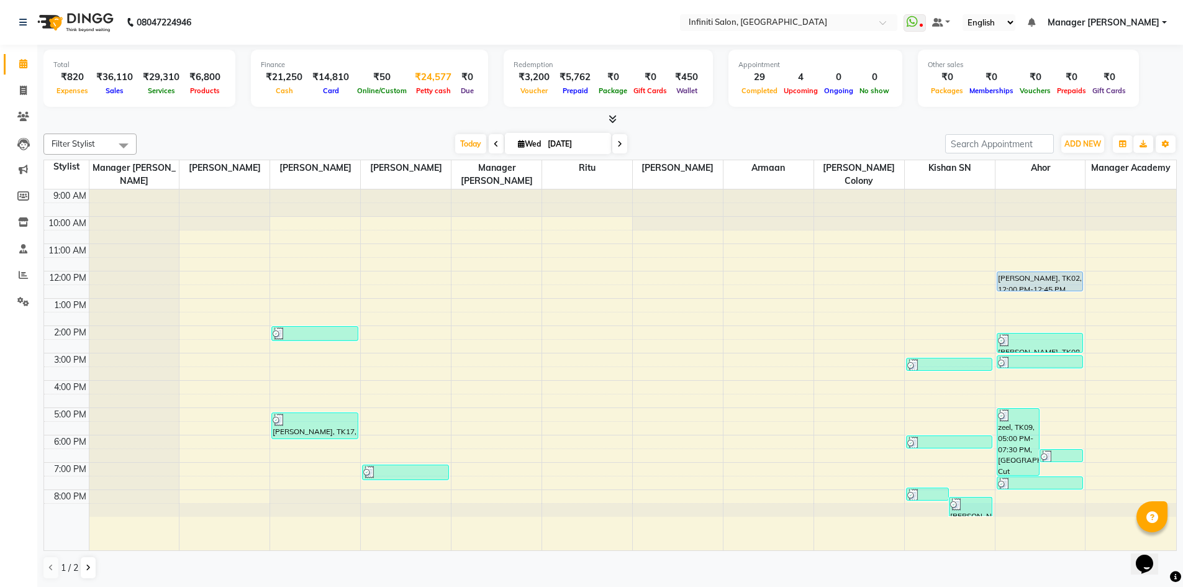
click at [423, 81] on div "₹24,577" at bounding box center [433, 77] width 47 height 14
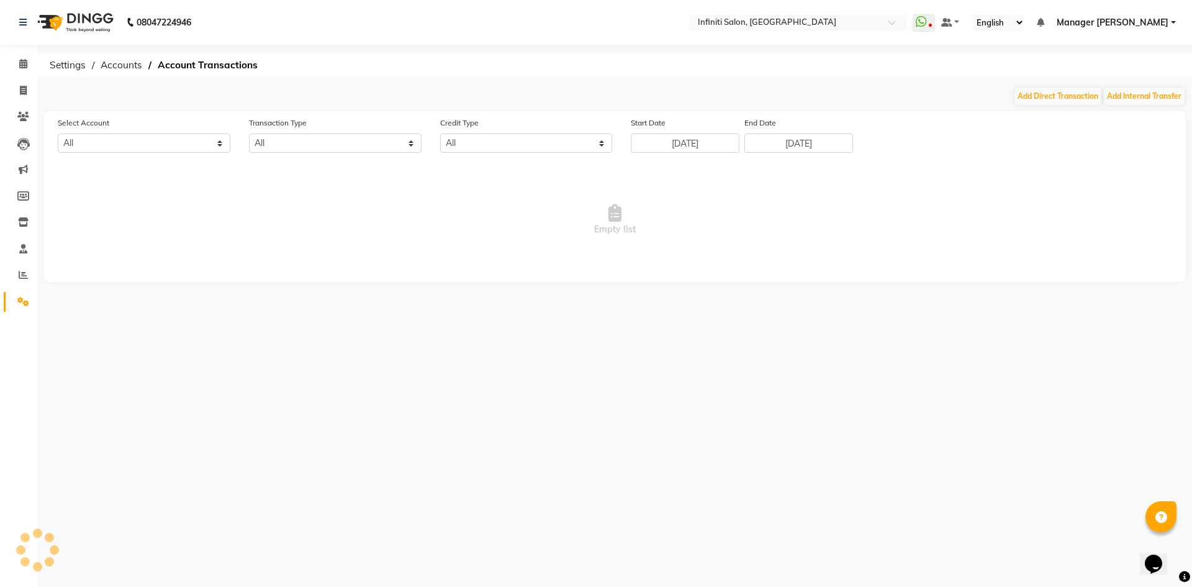
select select "4757"
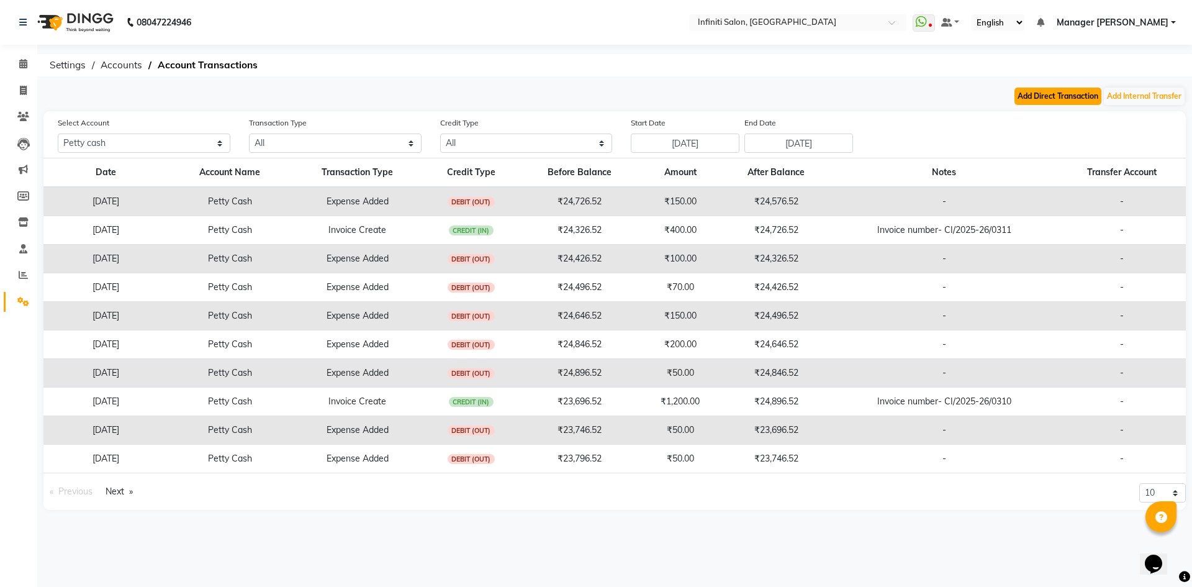
click at [1055, 96] on button "Add Direct Transaction" at bounding box center [1058, 96] width 87 height 17
select select "direct"
select select "4757"
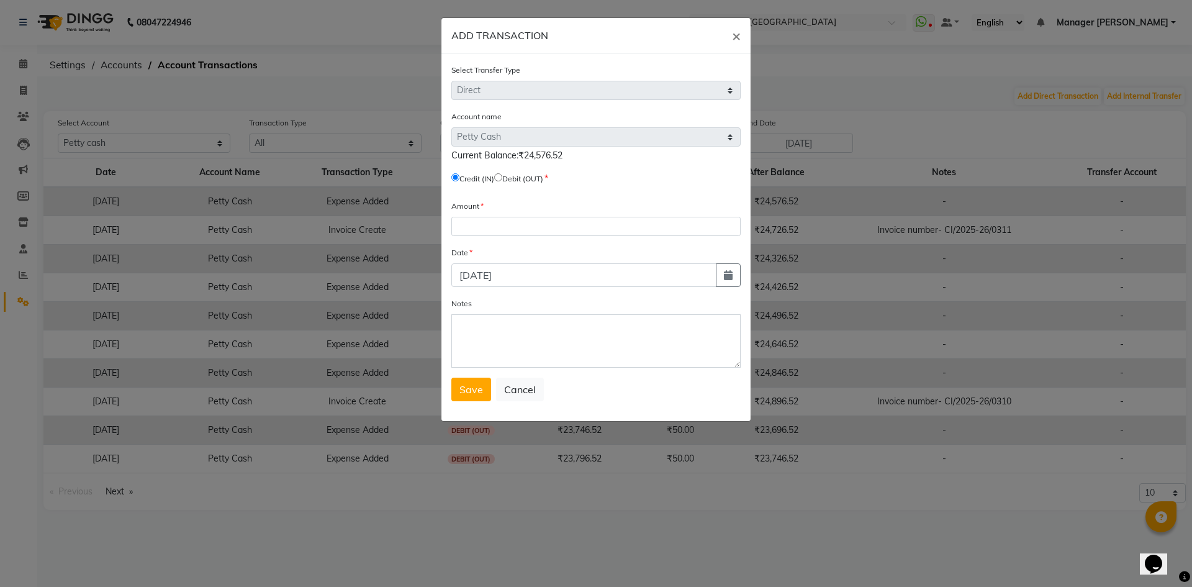
click at [502, 176] on input "radio" at bounding box center [498, 177] width 8 height 8
radio input "true"
click at [523, 225] on input "number" at bounding box center [595, 226] width 289 height 19
type input "20000"
click at [468, 335] on textarea "Notes" at bounding box center [595, 340] width 289 height 53
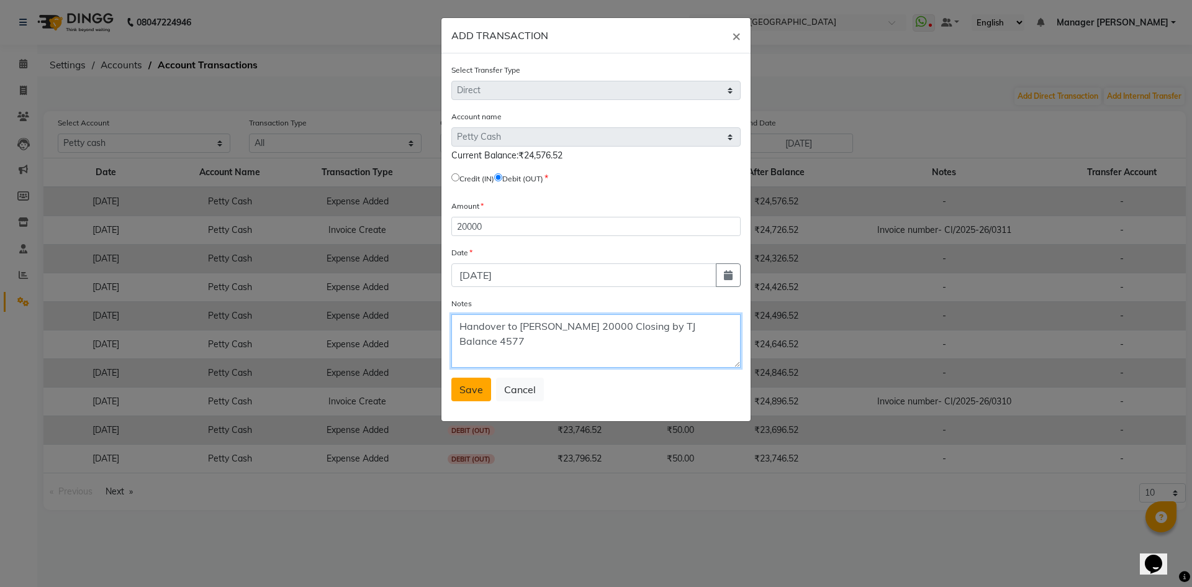
type textarea "Handover to [PERSON_NAME] 20000 Closing by TJ Balance 4577"
click at [463, 390] on span "Save" at bounding box center [472, 389] width 24 height 12
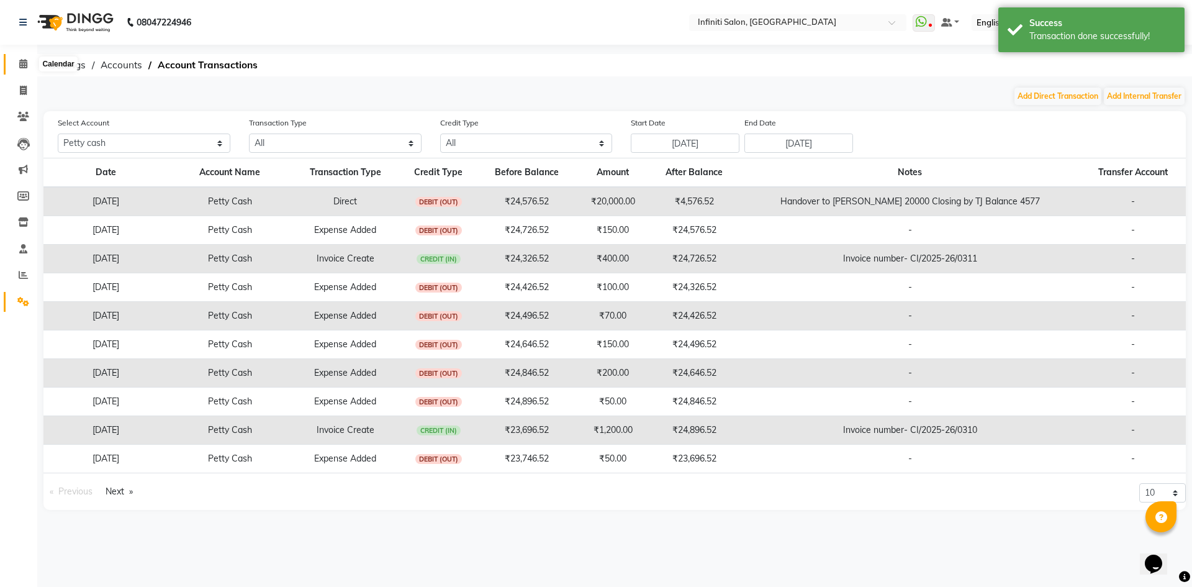
click at [19, 65] on icon at bounding box center [23, 63] width 8 height 9
